Goal: Book appointment/travel/reservation

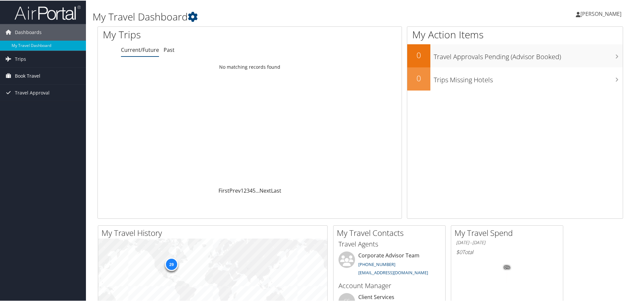
click at [34, 73] on span "Book Travel" at bounding box center [27, 75] width 25 height 17
click at [24, 107] on link "Book/Manage Online Trips" at bounding box center [43, 108] width 86 height 10
